Goal: Information Seeking & Learning: Learn about a topic

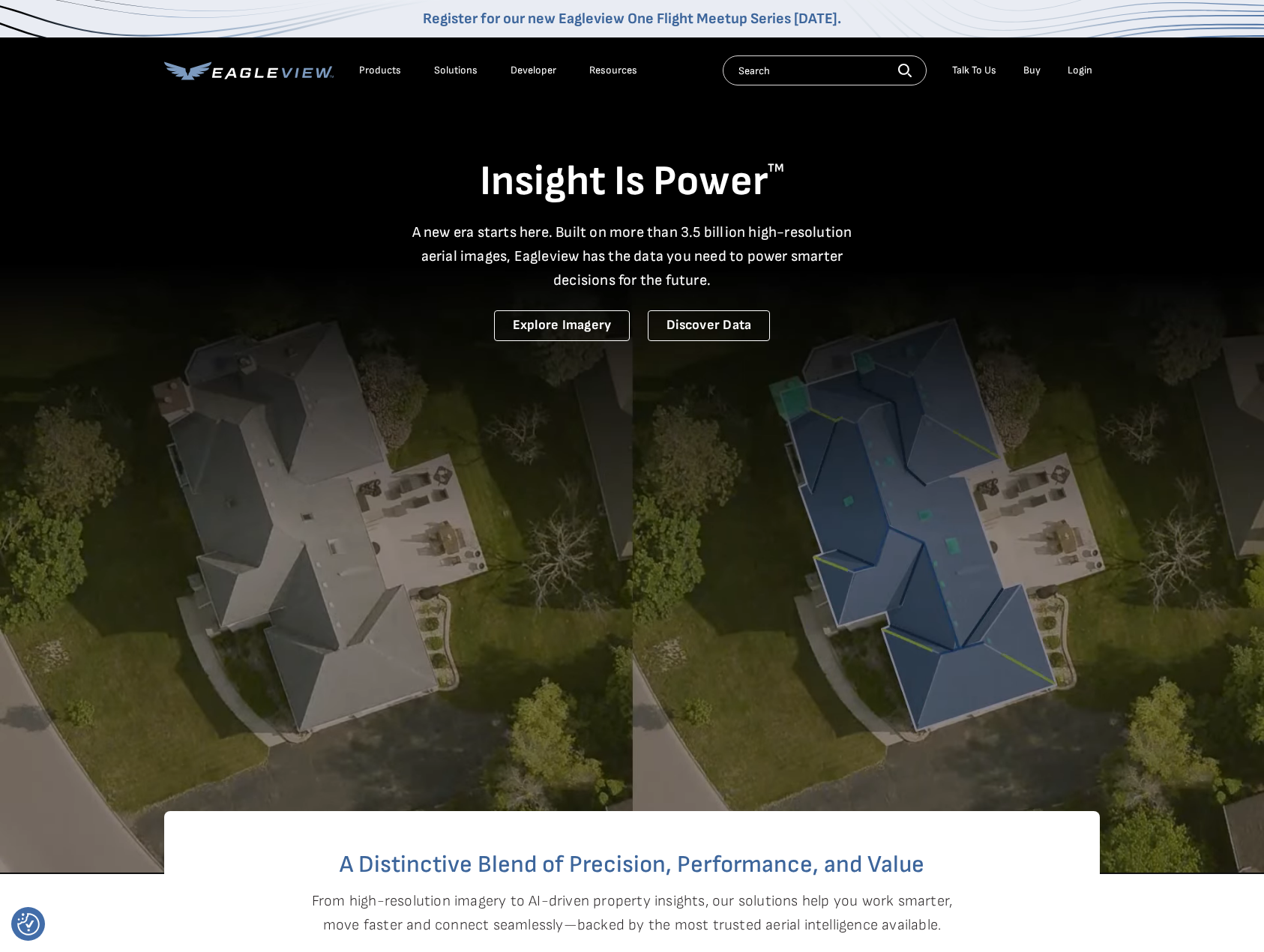
click at [617, 63] on div "Resources" at bounding box center [614, 70] width 48 height 14
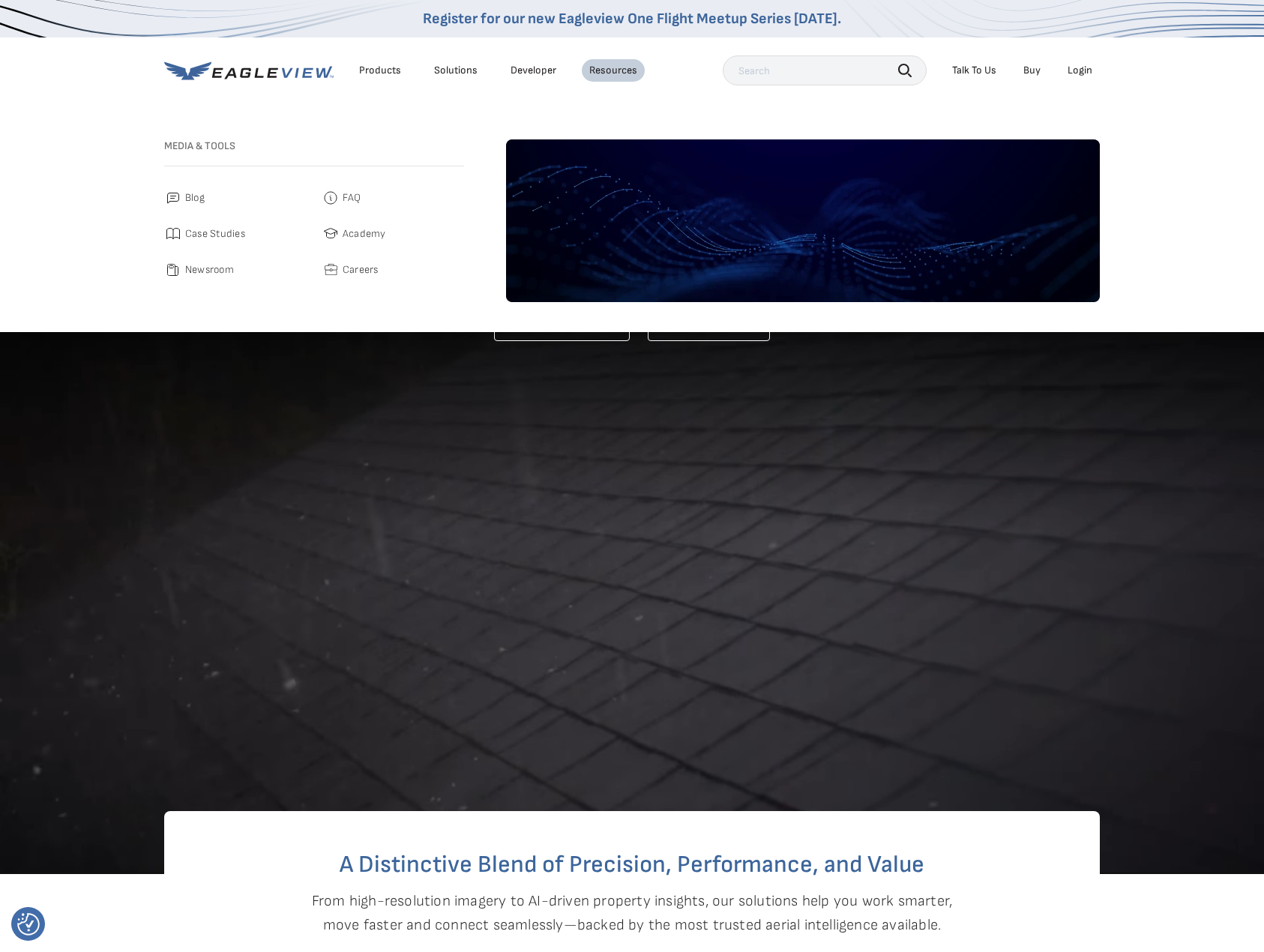
click at [357, 199] on span "FAQ" at bounding box center [352, 198] width 19 height 18
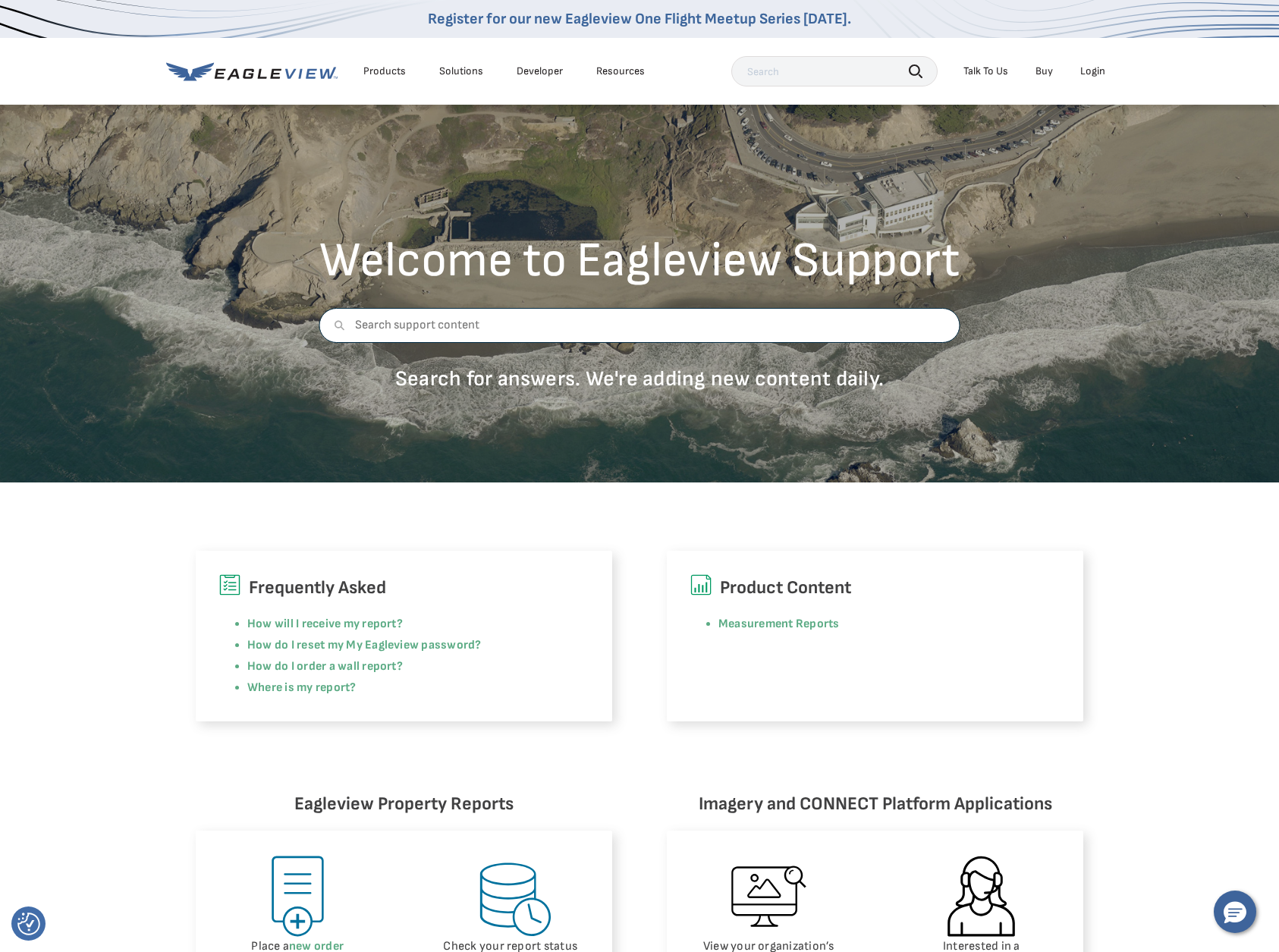
click at [588, 328] on input "text" at bounding box center [639, 325] width 641 height 35
click at [585, 325] on input "text" at bounding box center [639, 325] width 641 height 35
type input "troubleshooting"
